Goal: Find specific page/section: Find specific page/section

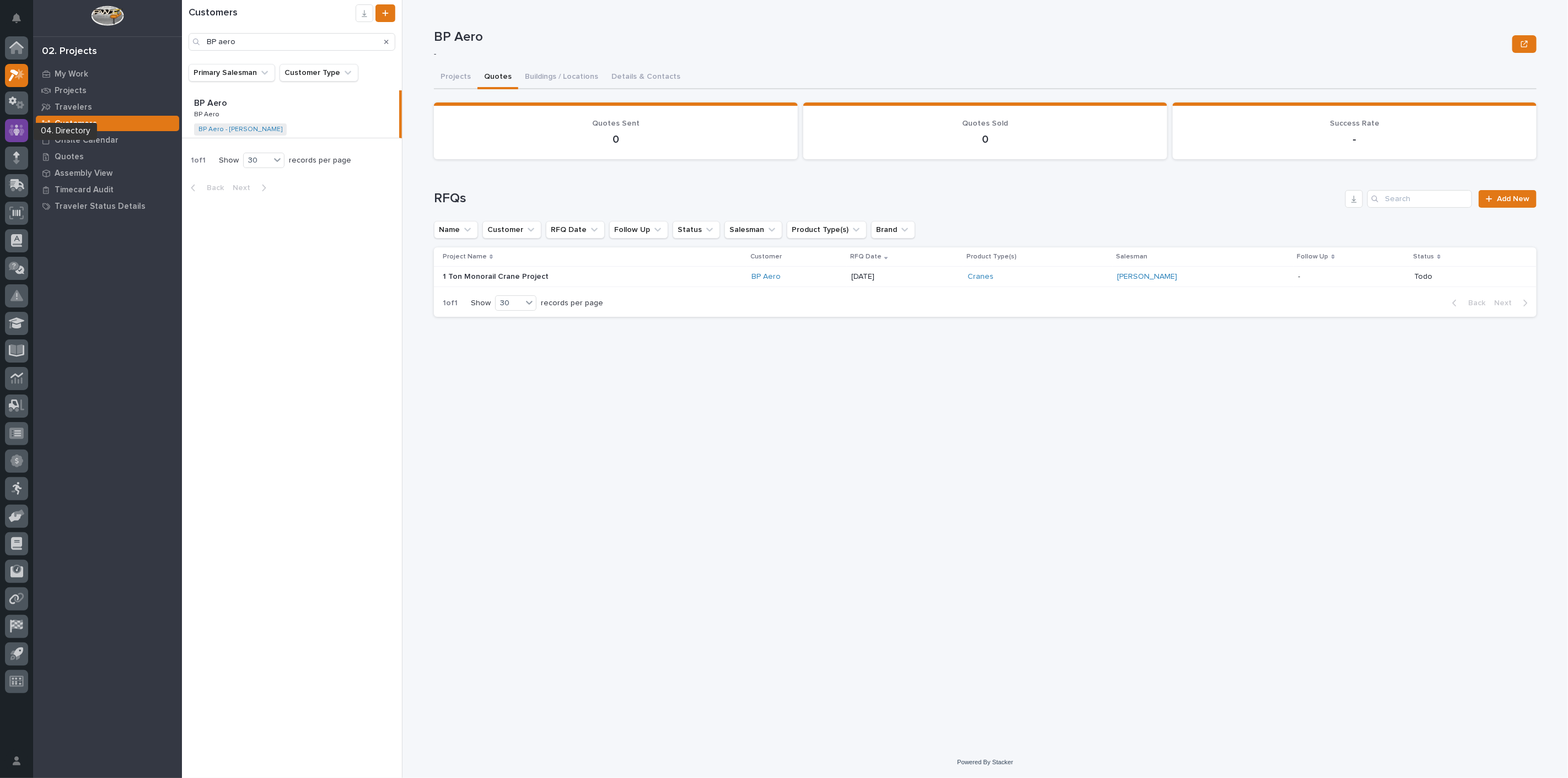
click at [15, 130] on icon at bounding box center [16, 130] width 7 height 11
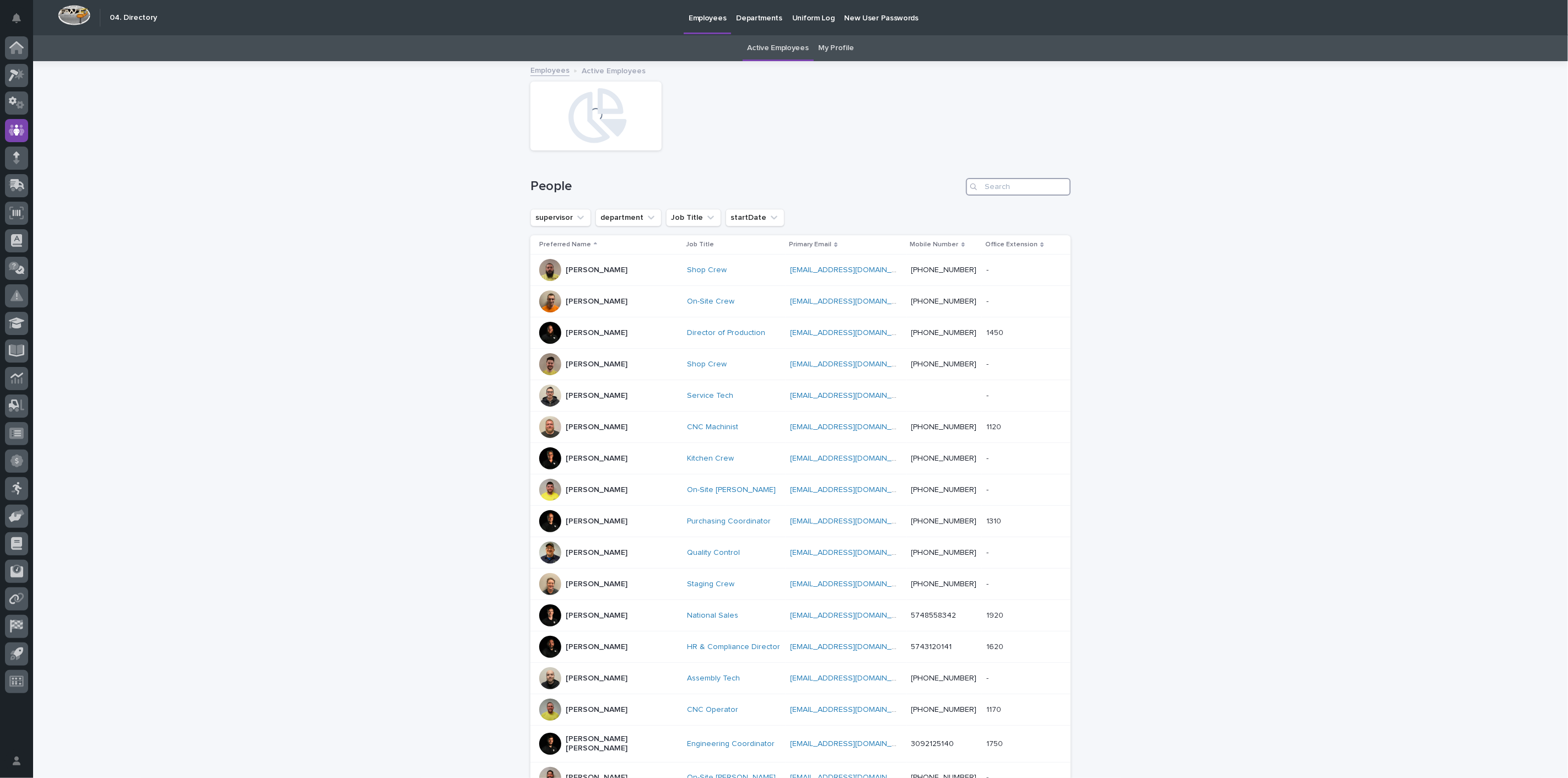
click at [997, 187] on input "Search" at bounding box center [1018, 186] width 105 height 18
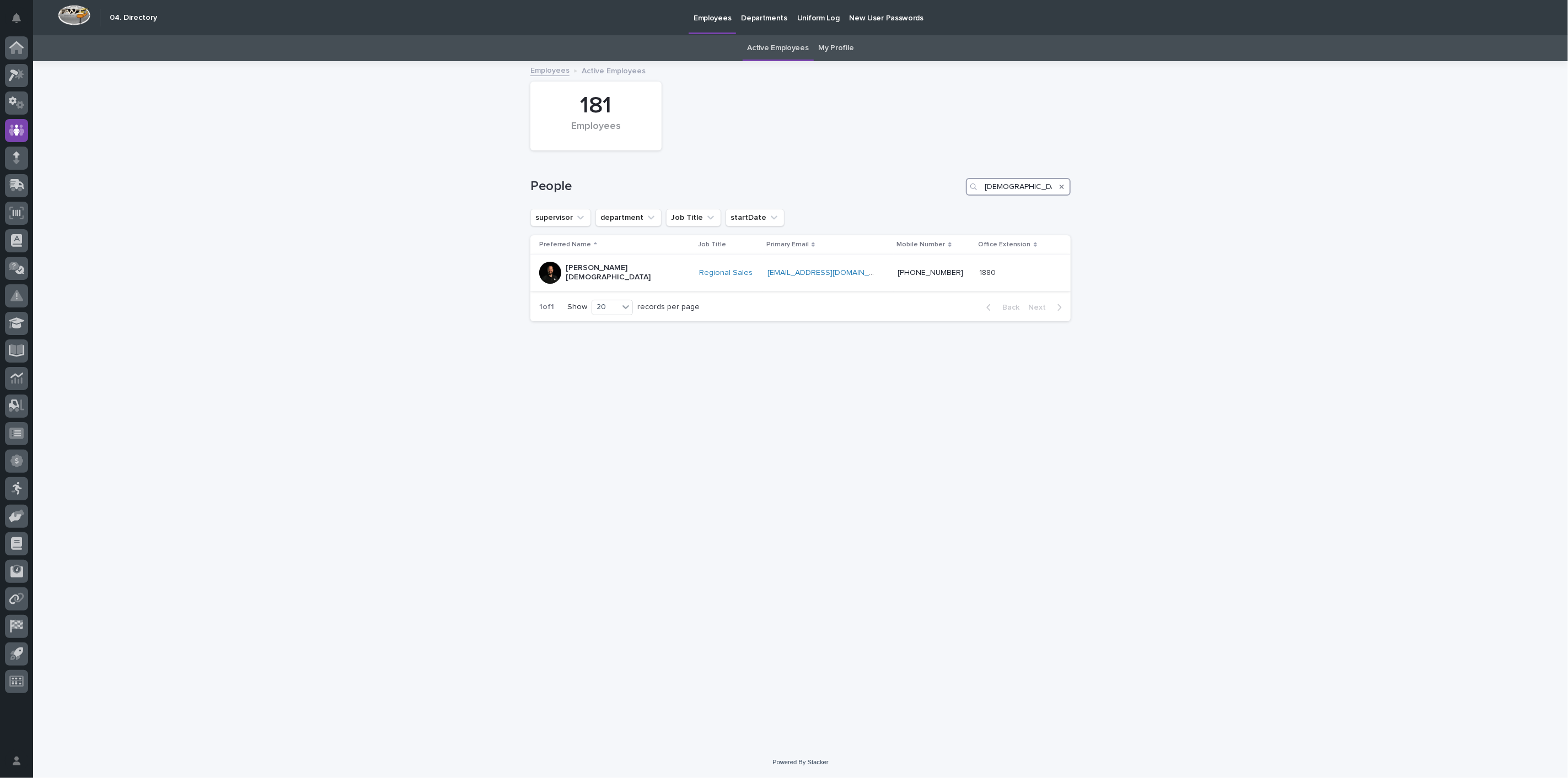
type input "[DEMOGRAPHIC_DATA]"
click at [593, 261] on div "[PERSON_NAME][DEMOGRAPHIC_DATA]" at bounding box center [621, 273] width 110 height 28
